Goal: Task Accomplishment & Management: Complete application form

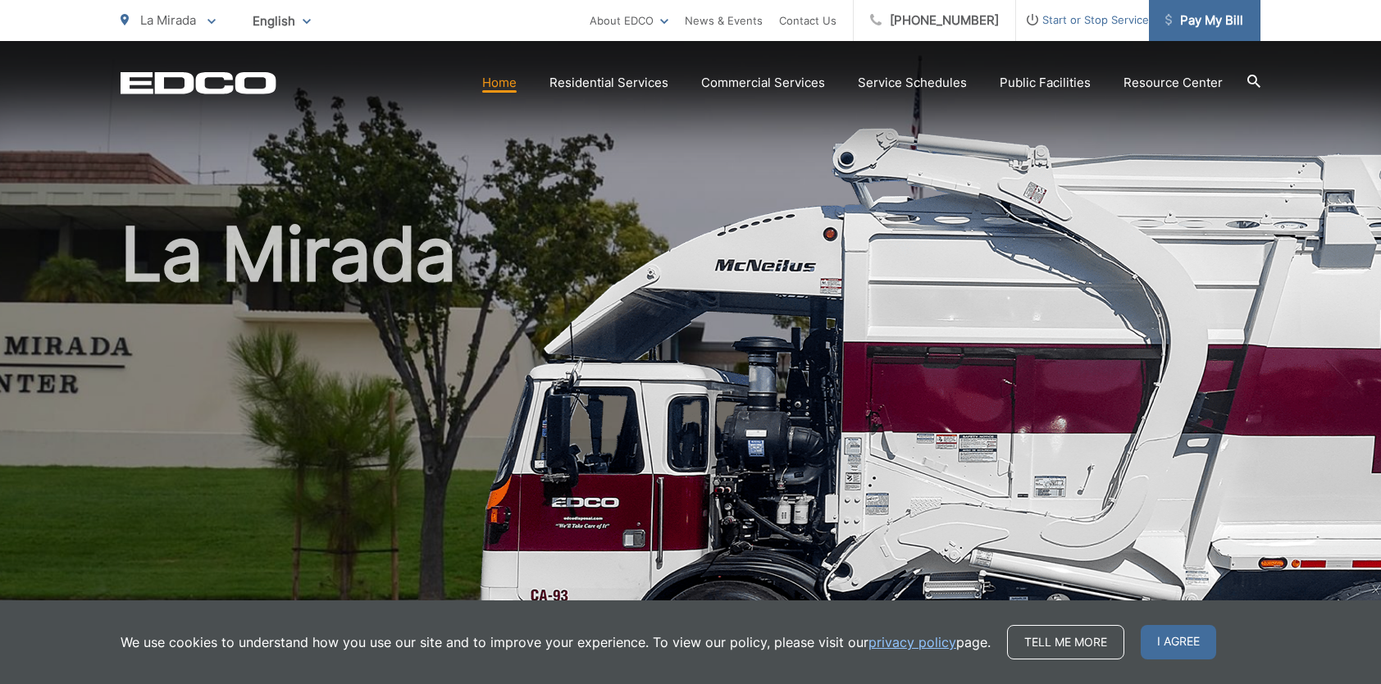
click at [1212, 25] on span "Pay My Bill" at bounding box center [1204, 21] width 78 height 20
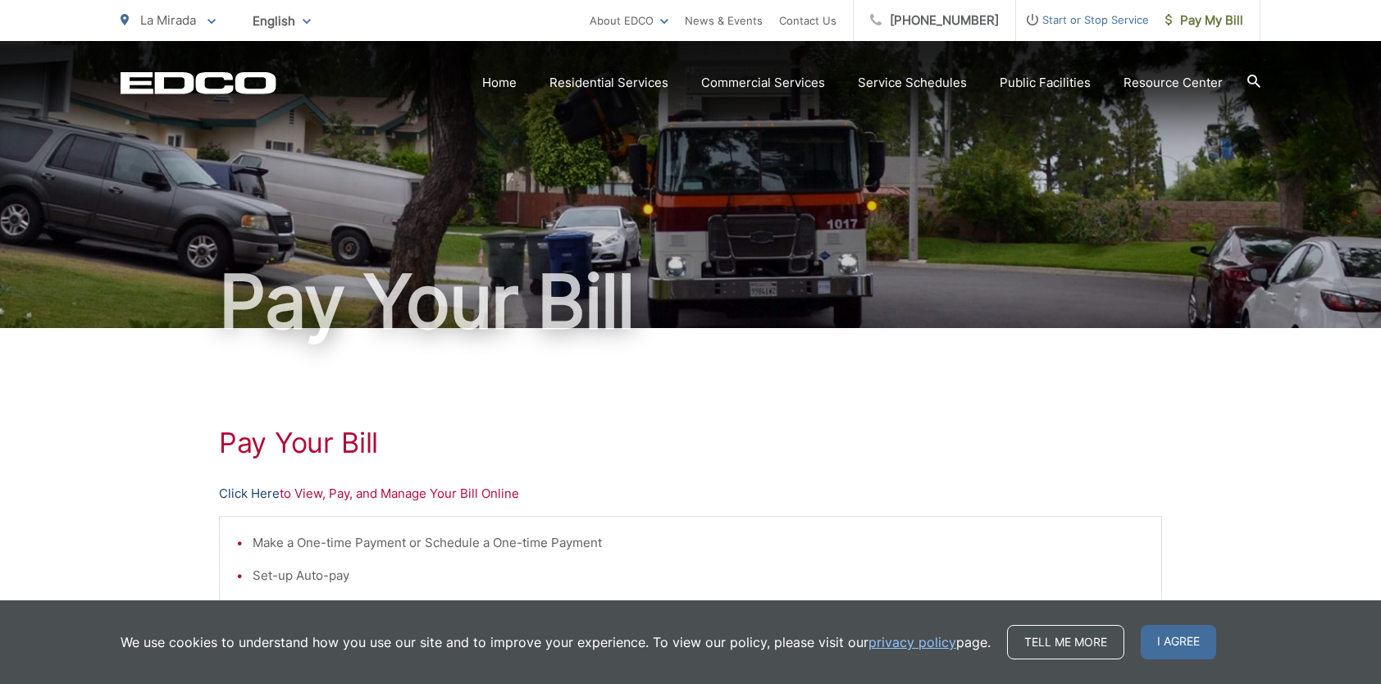
click at [262, 493] on link "Click Here" at bounding box center [249, 494] width 61 height 20
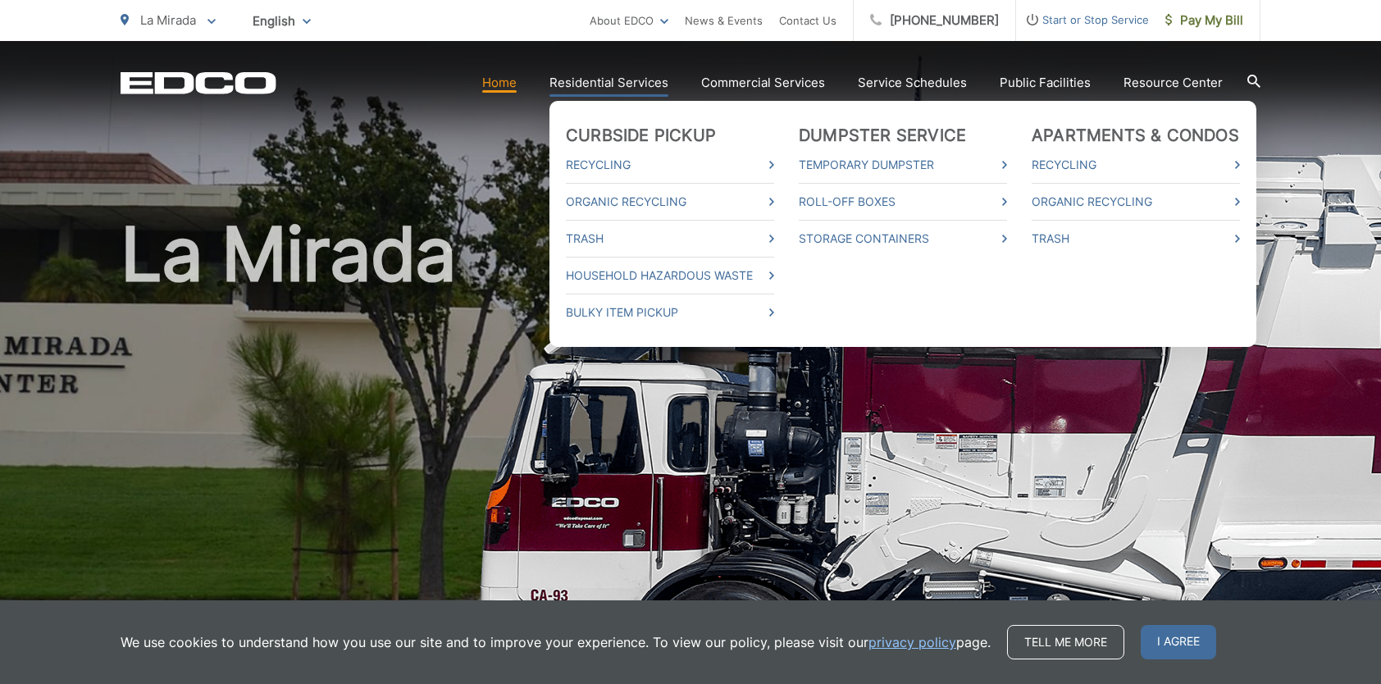
click at [611, 301] on li "Bulky Item Pickup" at bounding box center [670, 308] width 208 height 29
click at [608, 307] on link "Bulky Item Pickup" at bounding box center [670, 313] width 208 height 20
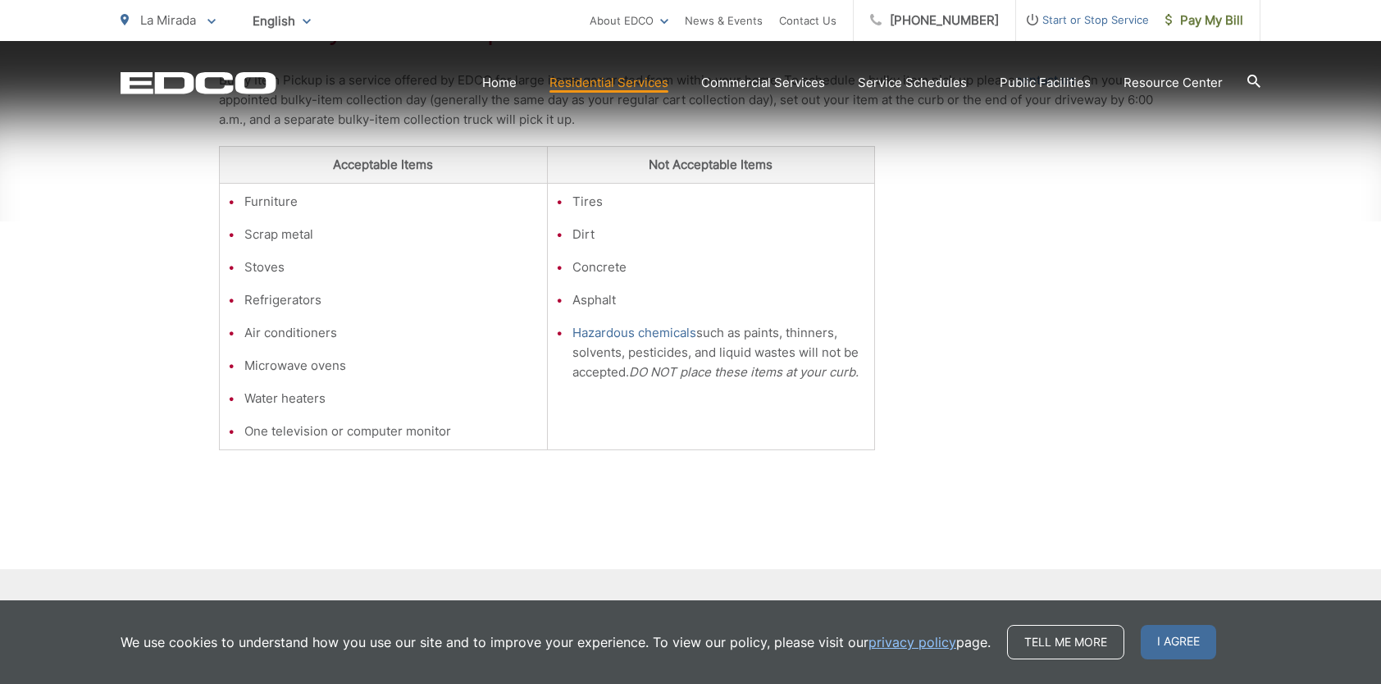
scroll to position [328, 0]
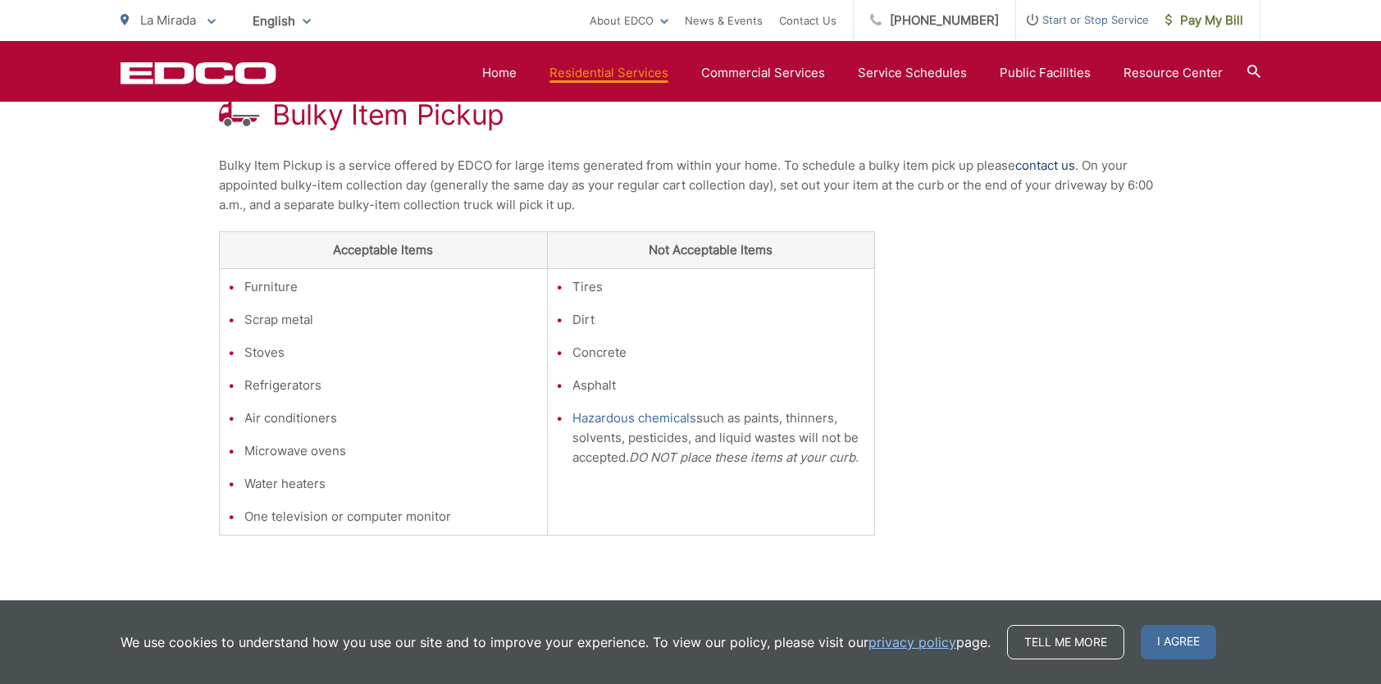
click at [1045, 163] on link "contact us" at bounding box center [1045, 166] width 60 height 20
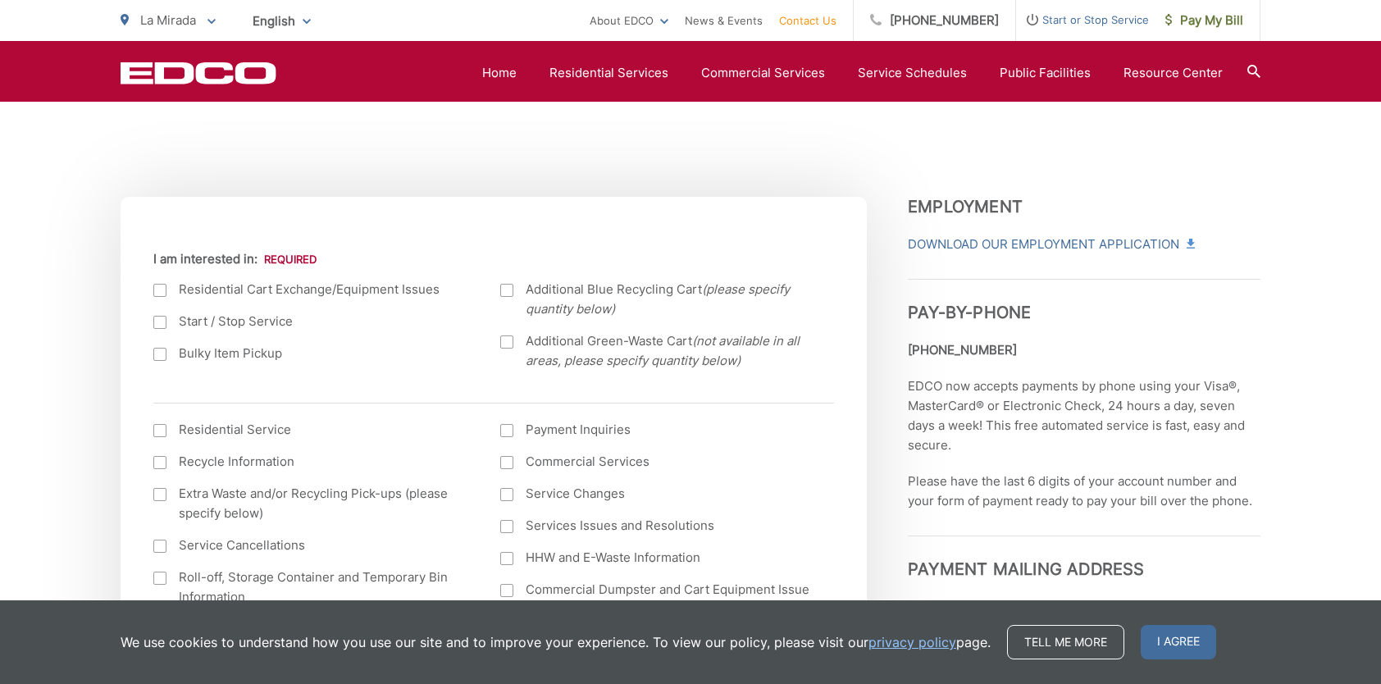
scroll to position [574, 0]
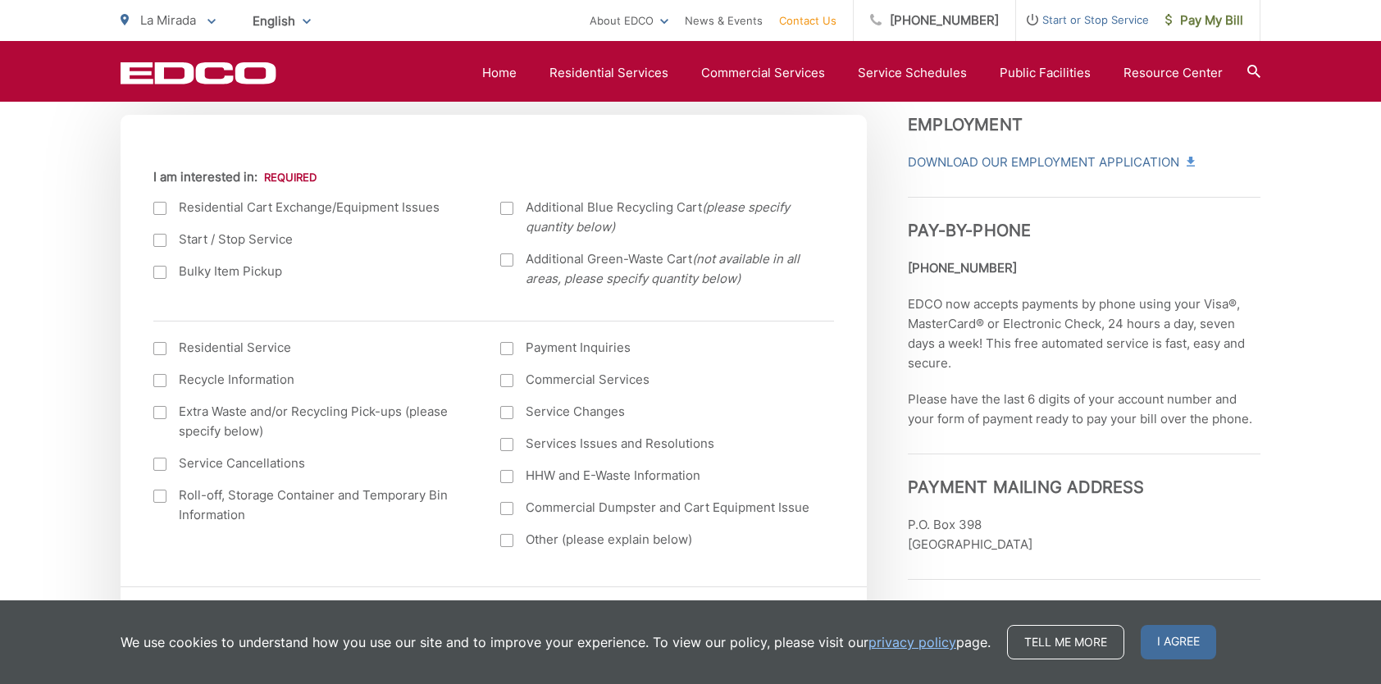
click at [161, 273] on div at bounding box center [159, 272] width 13 height 13
click at [0, 0] on input "Bulky Item Pickup" at bounding box center [0, 0] width 0 height 0
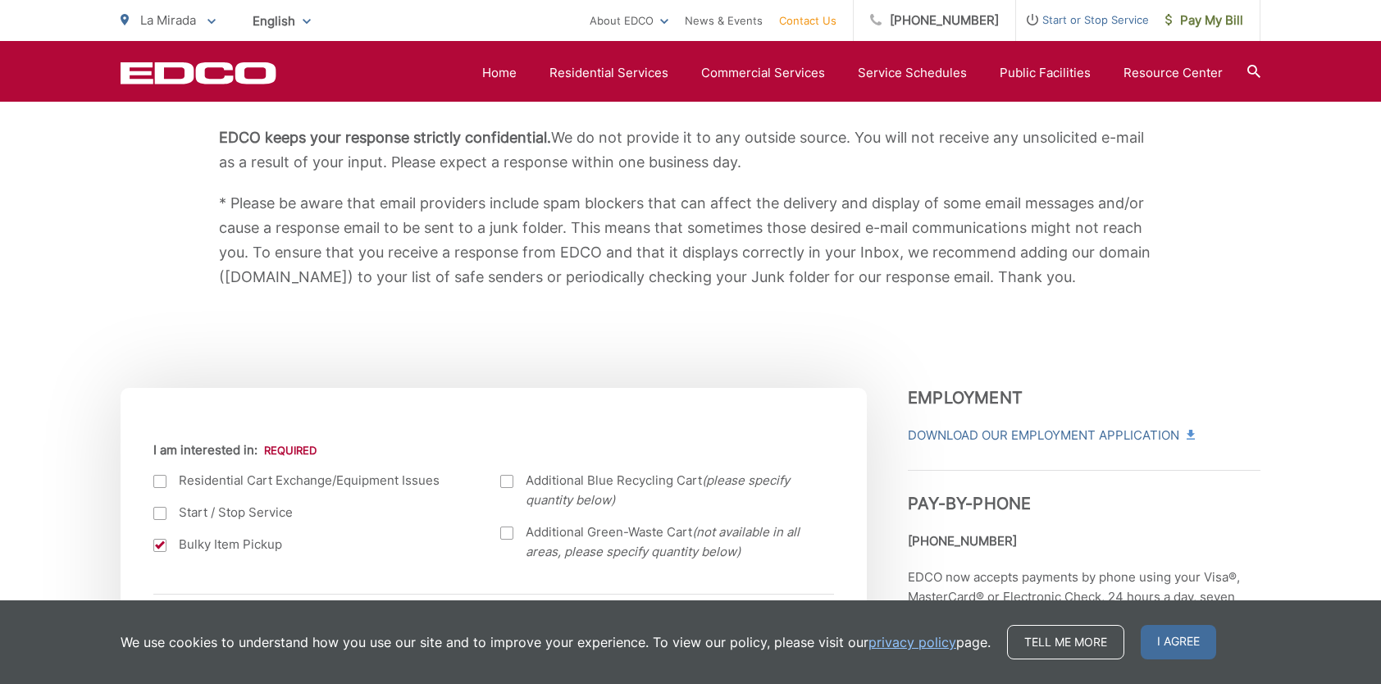
scroll to position [0, 0]
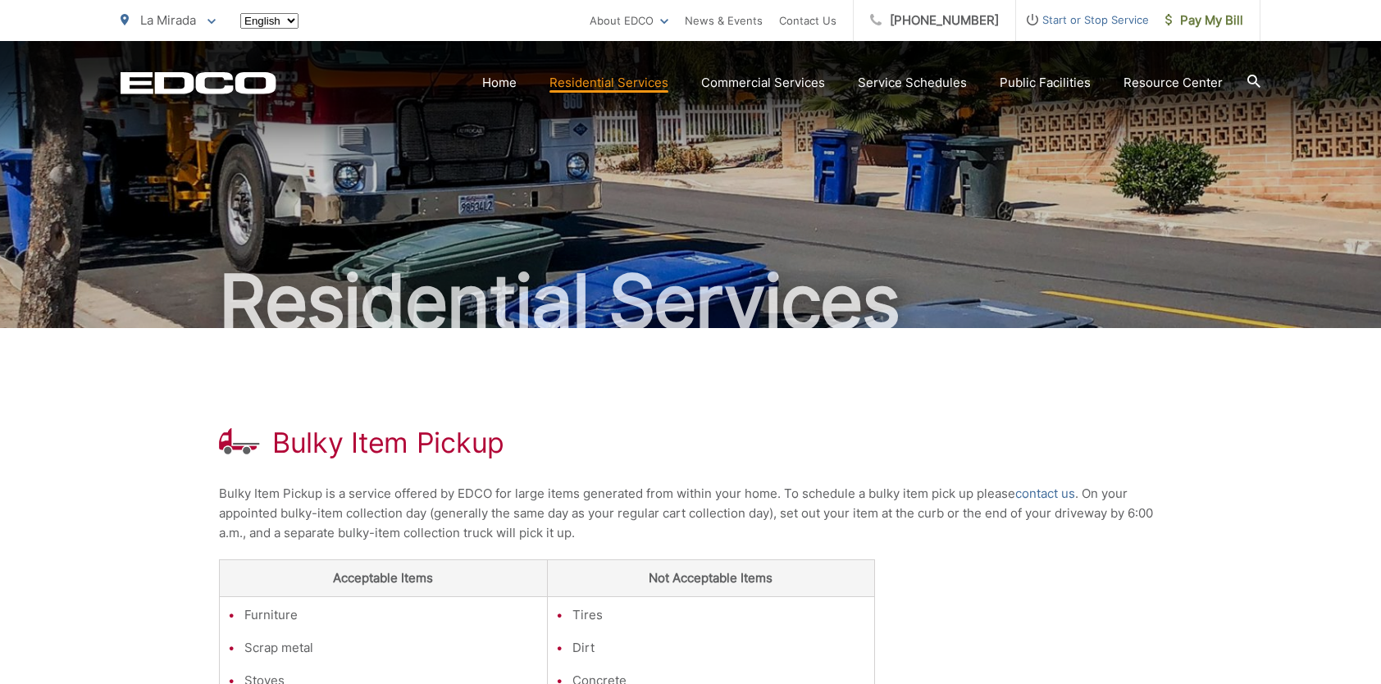
scroll to position [328, 0]
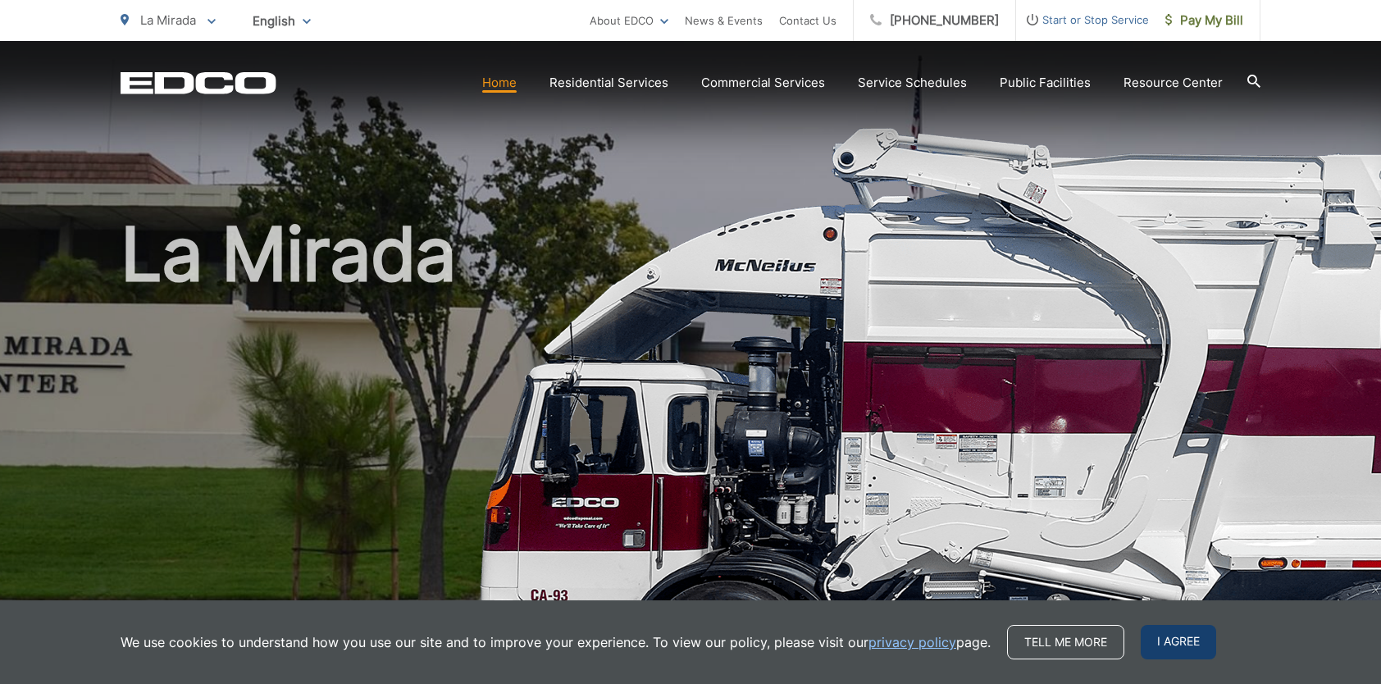
click at [1181, 635] on span "I agree" at bounding box center [1177, 642] width 75 height 34
